Goal: Information Seeking & Learning: Check status

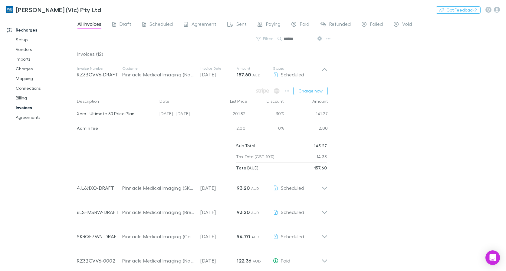
drag, startPoint x: 305, startPoint y: 41, endPoint x: 250, endPoint y: 41, distance: 54.8
click at [250, 41] on div "Filter Search ******" at bounding box center [205, 41] width 256 height 13
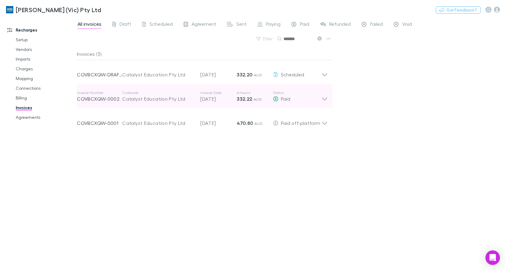
click at [324, 97] on icon at bounding box center [325, 96] width 6 height 12
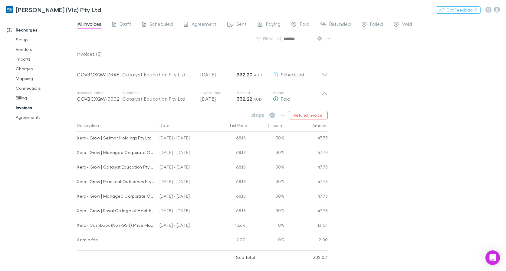
drag, startPoint x: 320, startPoint y: 39, endPoint x: 390, endPoint y: 122, distance: 109.0
click at [320, 39] on icon at bounding box center [320, 38] width 4 height 4
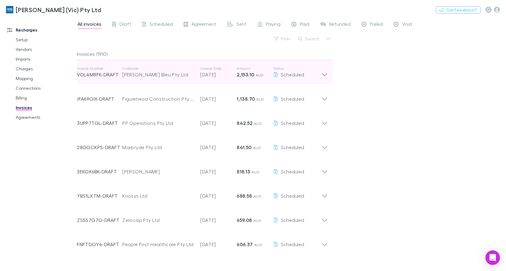
click at [251, 64] on div "Invoice Number VOL4M8FK-DRAFT Customer [PERSON_NAME] Bleu Pty Ltd Invoice Date …" at bounding box center [199, 72] width 245 height 22
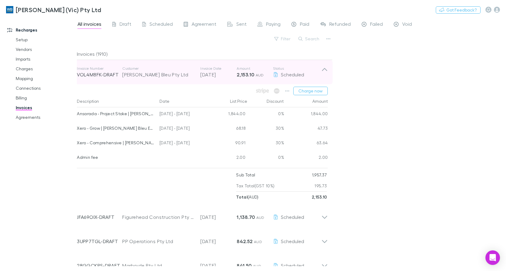
click at [242, 68] on p "Amount" at bounding box center [255, 68] width 36 height 5
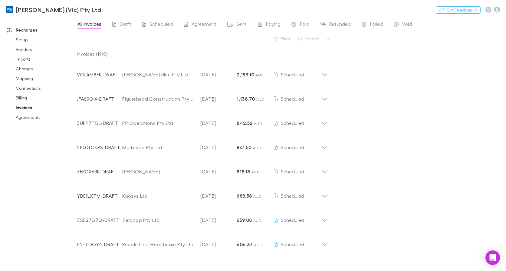
click at [244, 56] on div "Invoices (1910)" at bounding box center [205, 54] width 256 height 12
click at [285, 36] on button "Filter" at bounding box center [282, 38] width 23 height 7
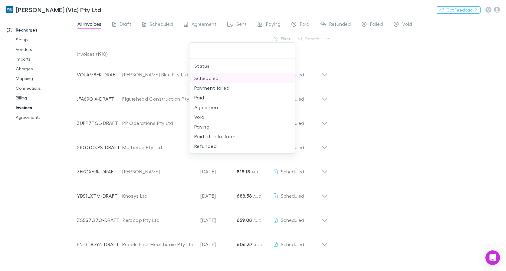
click at [218, 77] on li "Scheduled" at bounding box center [242, 78] width 105 height 10
drag, startPoint x: 409, startPoint y: 185, endPoint x: 414, endPoint y: 185, distance: 4.5
click at [409, 185] on div at bounding box center [253, 135] width 506 height 271
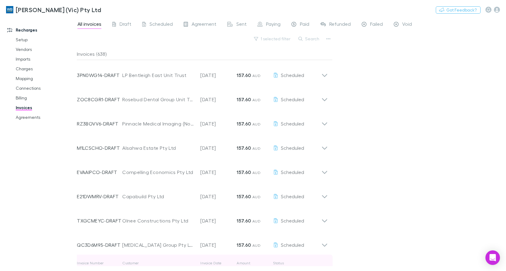
scroll to position [1984, 0]
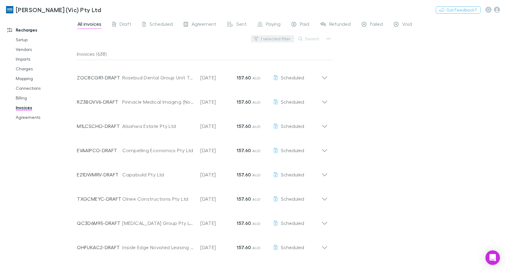
click at [283, 38] on button "1 selected filter" at bounding box center [272, 38] width 43 height 7
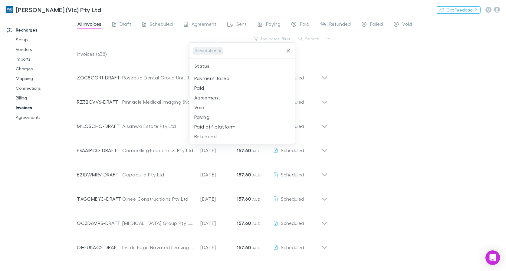
click at [218, 51] on icon at bounding box center [219, 50] width 5 height 5
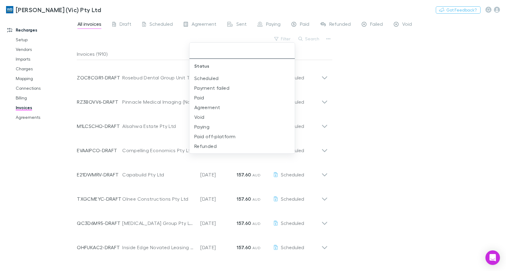
click at [314, 39] on div at bounding box center [253, 135] width 506 height 271
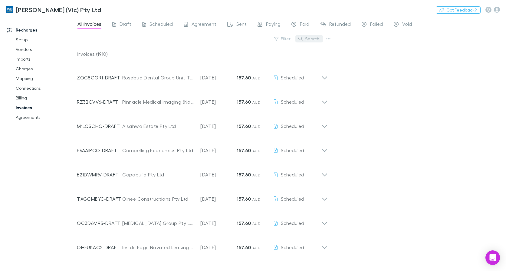
click at [314, 38] on button "Search" at bounding box center [310, 38] width 28 height 7
type input "*****"
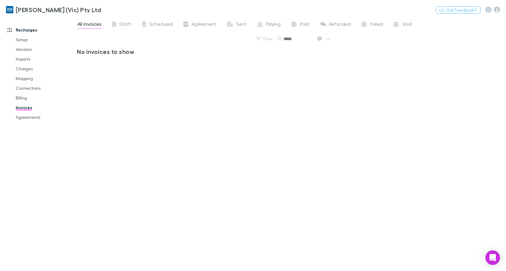
scroll to position [0, 0]
click at [318, 37] on icon at bounding box center [320, 38] width 4 height 4
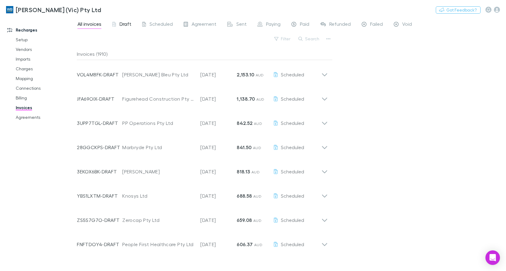
click at [122, 23] on span "Draft" at bounding box center [126, 25] width 12 height 8
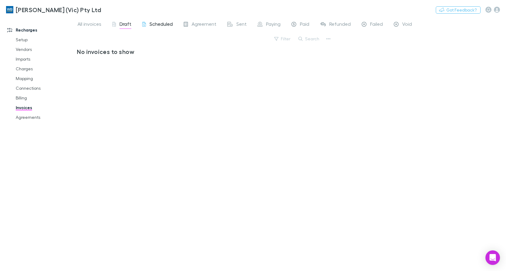
click at [159, 23] on span "Scheduled" at bounding box center [161, 25] width 23 height 8
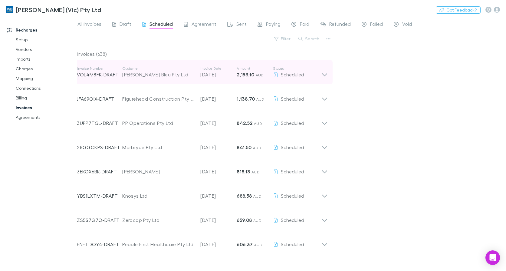
click at [209, 67] on p "Invoice Date" at bounding box center [218, 68] width 36 height 5
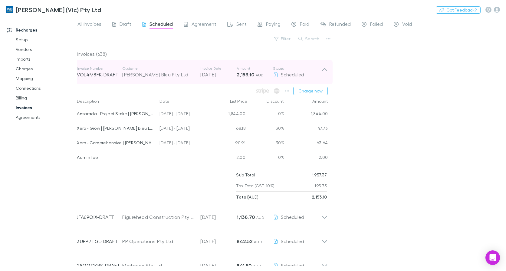
click at [209, 67] on p "Invoice Date" at bounding box center [218, 68] width 36 height 5
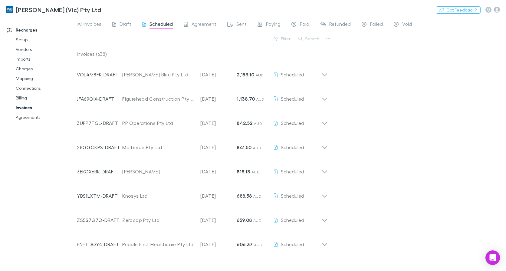
click at [211, 57] on div "Invoices (638)" at bounding box center [205, 54] width 256 height 12
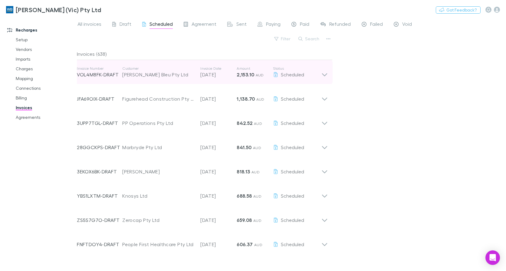
click at [209, 60] on div "Invoice Number VOL4M8FK-DRAFT Customer [PERSON_NAME] Bleu Pty Ltd Invoice Date …" at bounding box center [202, 72] width 261 height 24
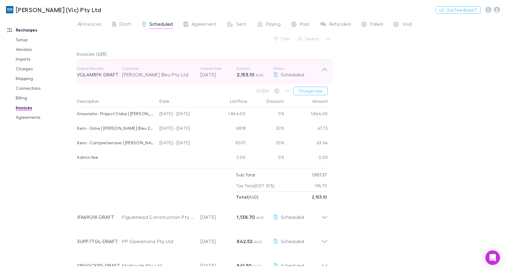
click at [209, 69] on p "Invoice Date" at bounding box center [218, 68] width 36 height 5
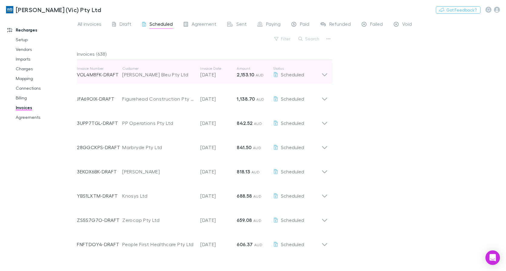
click at [209, 69] on p "Invoice Date" at bounding box center [218, 68] width 36 height 5
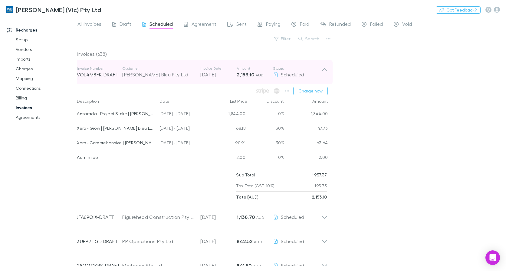
click at [209, 69] on p "Invoice Date" at bounding box center [218, 68] width 36 height 5
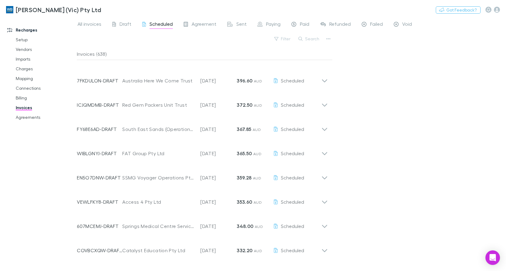
scroll to position [477, 0]
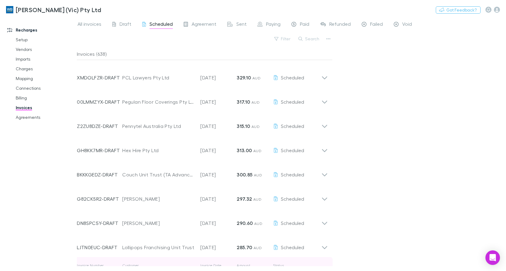
click at [214, 265] on p "Invoice Date" at bounding box center [218, 265] width 36 height 5
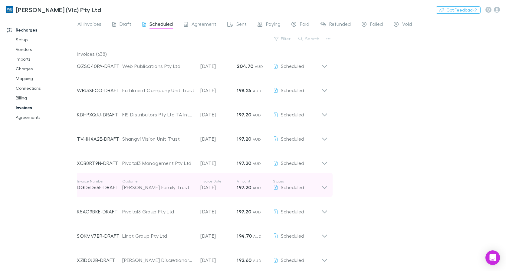
scroll to position [1360, 0]
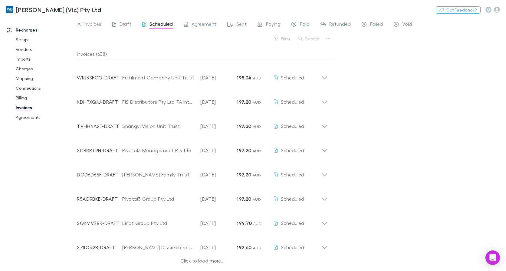
click at [215, 262] on div "Click to load more..." at bounding box center [202, 261] width 251 height 9
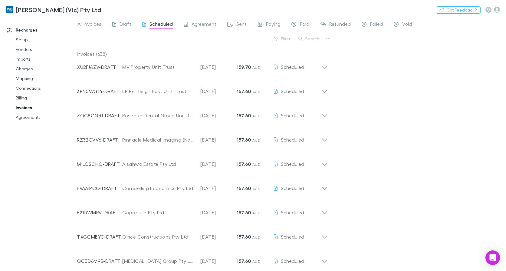
scroll to position [2087, 0]
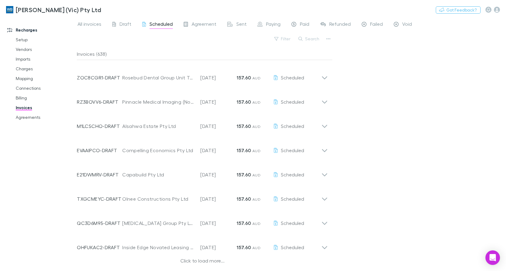
click at [209, 261] on div "Click to load more..." at bounding box center [202, 261] width 251 height 9
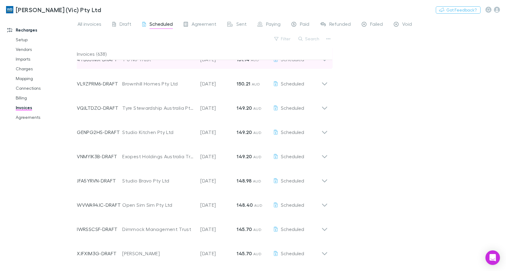
scroll to position [2814, 0]
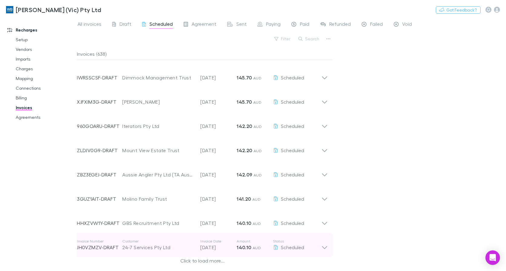
drag, startPoint x: 210, startPoint y: 260, endPoint x: 214, endPoint y: 233, distance: 26.7
click at [210, 260] on div "Click to load more..." at bounding box center [202, 261] width 251 height 9
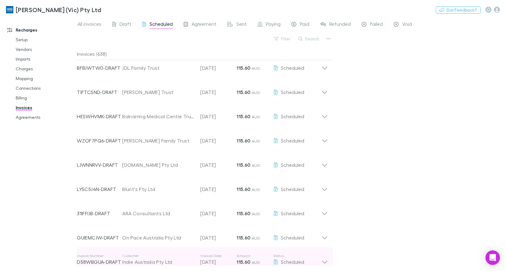
scroll to position [3541, 0]
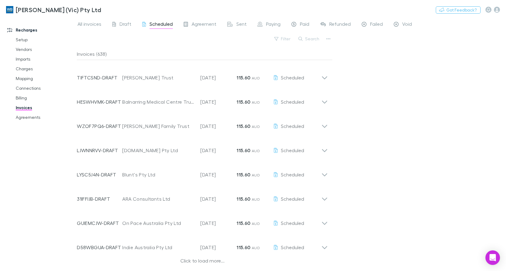
click at [207, 259] on div "Click to load more..." at bounding box center [202, 261] width 251 height 9
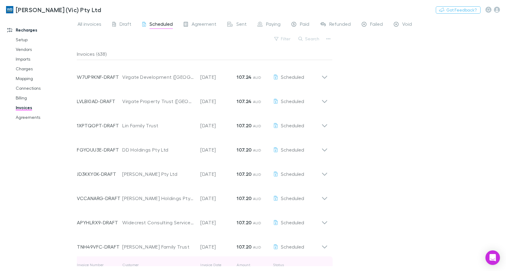
scroll to position [4268, 0]
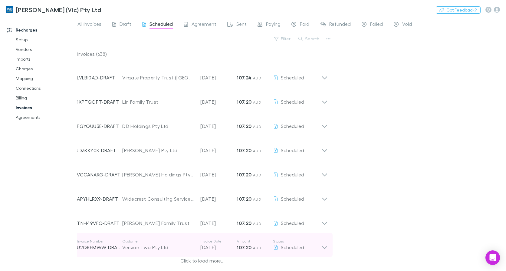
drag, startPoint x: 205, startPoint y: 260, endPoint x: 203, endPoint y: 241, distance: 19.7
click at [205, 260] on div "Click to load more..." at bounding box center [202, 261] width 251 height 9
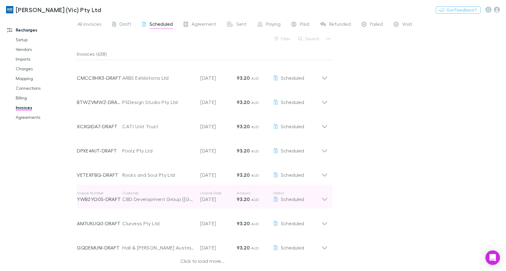
scroll to position [5113, 0]
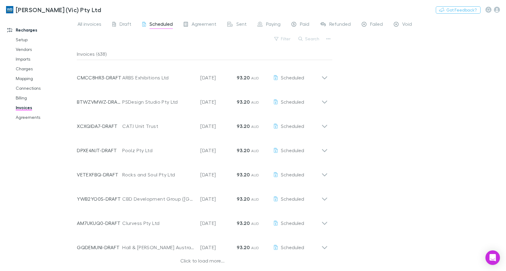
drag, startPoint x: 205, startPoint y: 260, endPoint x: 103, endPoint y: 30, distance: 251.6
click at [208, 260] on div "Click to load more..." at bounding box center [202, 261] width 251 height 9
click at [96, 55] on div "Invoices (638)" at bounding box center [205, 54] width 256 height 12
click at [288, 37] on button "Filter" at bounding box center [282, 38] width 23 height 7
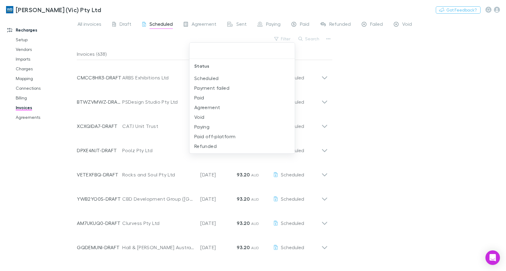
click at [495, 138] on div at bounding box center [253, 135] width 506 height 271
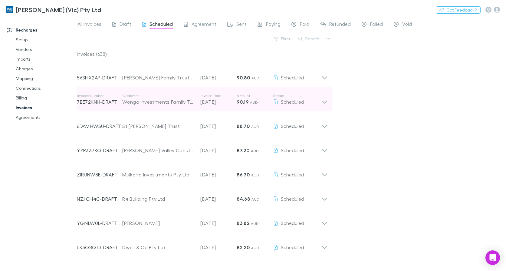
scroll to position [5839, 0]
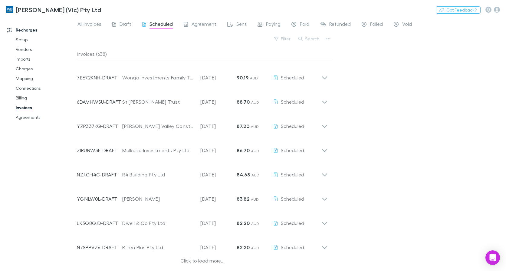
click at [207, 260] on div "Click to load more..." at bounding box center [202, 261] width 251 height 9
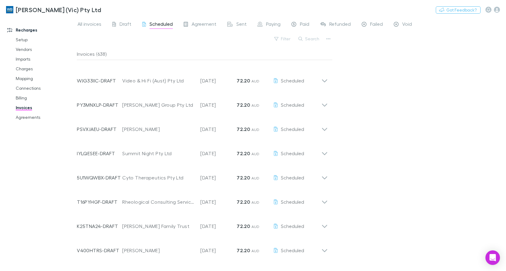
scroll to position [6684, 0]
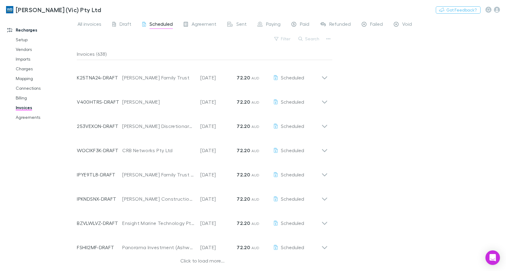
click at [210, 259] on div "Click to load more..." at bounding box center [202, 261] width 251 height 9
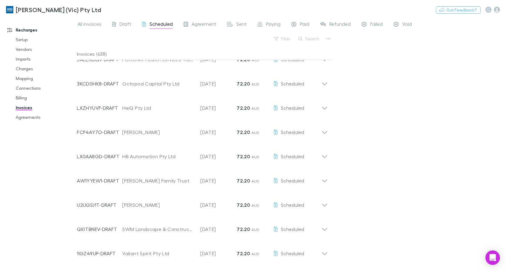
scroll to position [7411, 0]
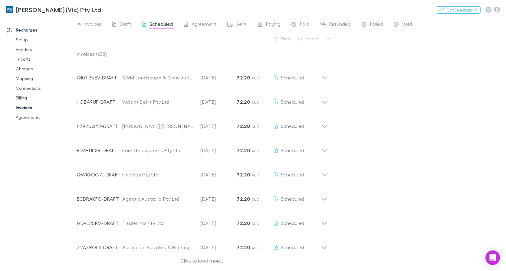
click at [208, 261] on div "Click to load more..." at bounding box center [202, 261] width 251 height 9
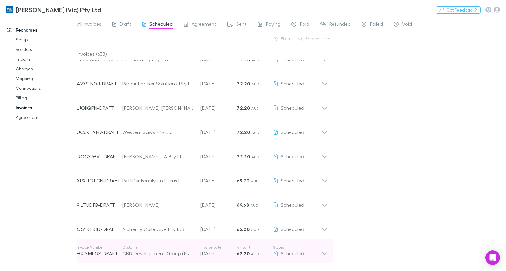
scroll to position [8138, 0]
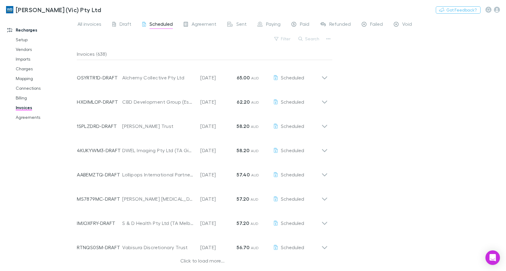
click at [204, 260] on div "Click to load more..." at bounding box center [202, 261] width 251 height 9
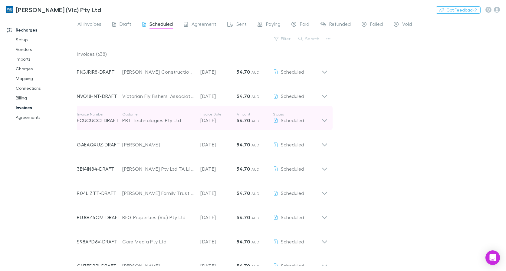
scroll to position [8983, 0]
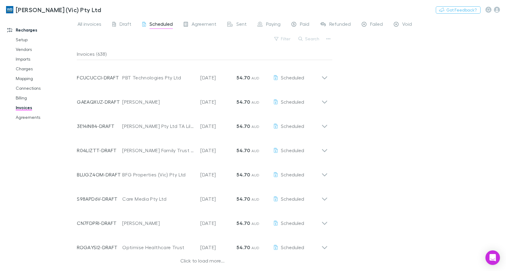
click at [203, 258] on div "Click to load more..." at bounding box center [202, 261] width 251 height 9
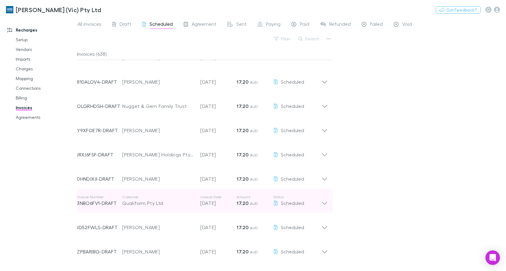
scroll to position [15346, 0]
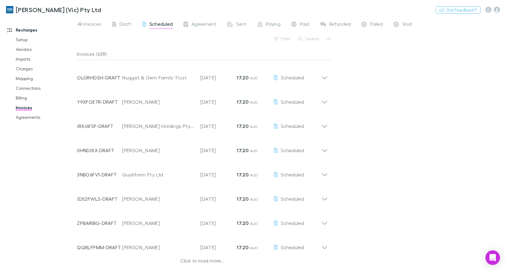
click at [212, 260] on div "Click to load more..." at bounding box center [202, 261] width 251 height 9
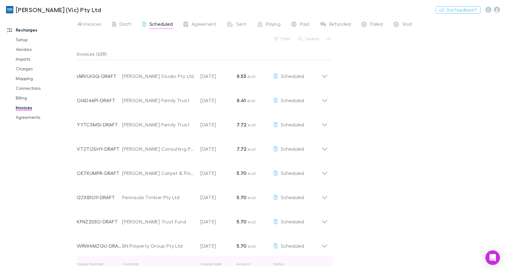
scroll to position [16073, 0]
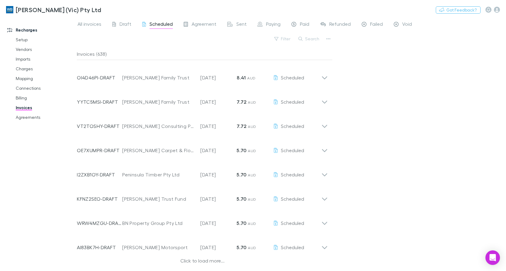
click at [204, 261] on div "Click to load more..." at bounding box center [202, 261] width 251 height 9
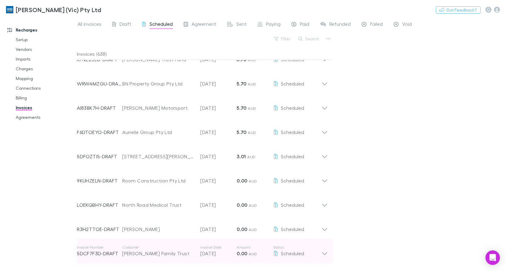
scroll to position [16258, 0]
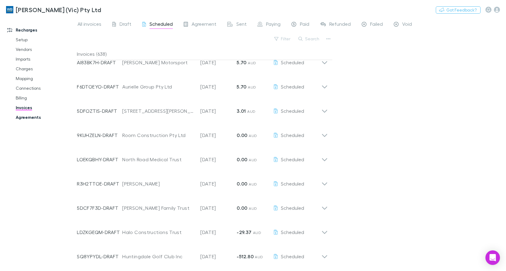
click at [35, 115] on link "Agreements" at bounding box center [45, 117] width 71 height 10
